Goal: Task Accomplishment & Management: Complete application form

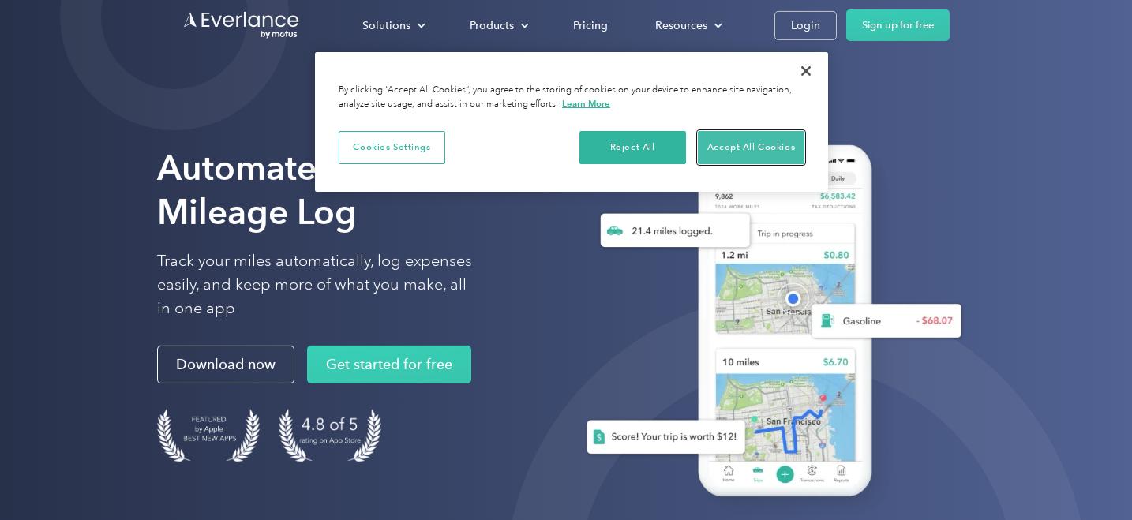
click at [744, 145] on button "Accept All Cookies" at bounding box center [751, 147] width 107 height 33
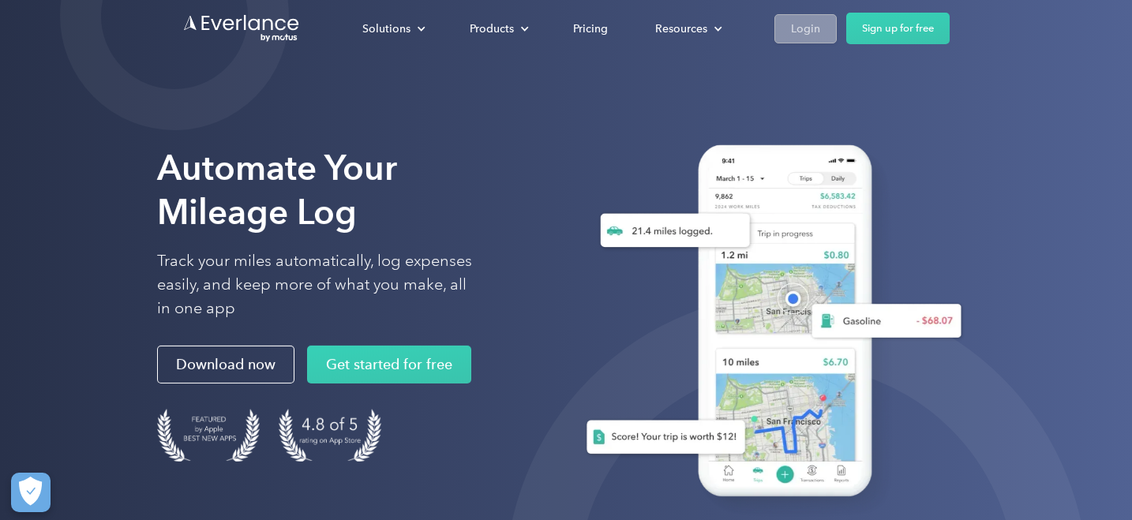
click at [820, 26] on div "Login" at bounding box center [805, 29] width 29 height 20
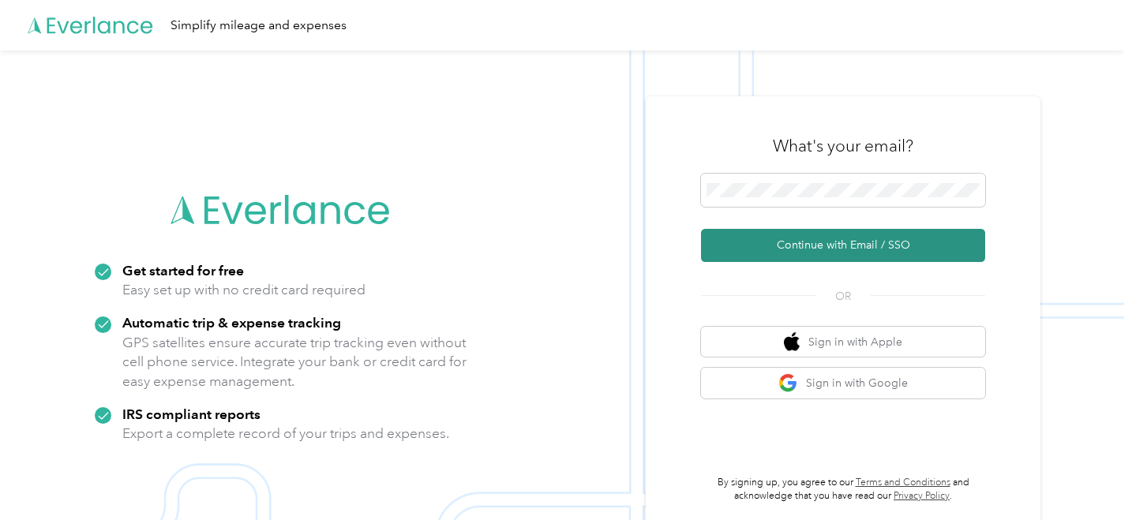
click at [847, 244] on button "Continue with Email / SSO" at bounding box center [843, 245] width 284 height 33
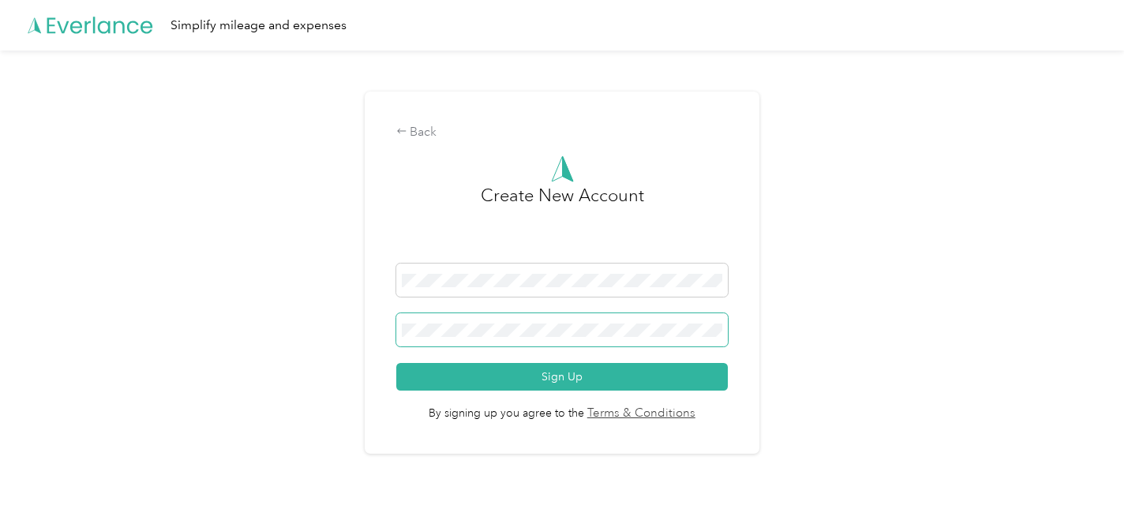
click at [571, 343] on span at bounding box center [562, 329] width 332 height 33
click at [572, 320] on span at bounding box center [562, 329] width 332 height 33
